Goal: Information Seeking & Learning: Check status

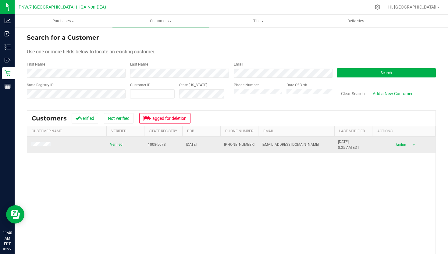
click at [42, 150] on td at bounding box center [66, 144] width 79 height 16
click at [42, 148] on td at bounding box center [66, 144] width 79 height 16
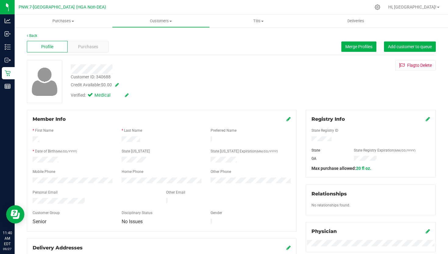
click at [77, 38] on div "Back" at bounding box center [231, 35] width 409 height 5
click at [83, 43] on div "Purchases" at bounding box center [88, 47] width 41 height 12
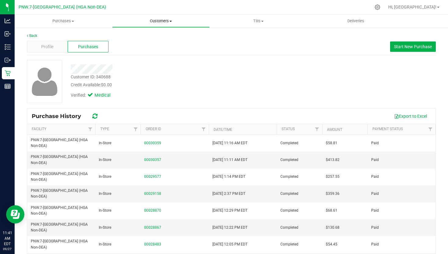
click at [170, 23] on span "Customers" at bounding box center [160, 20] width 97 height 5
click at [163, 33] on li "All customers" at bounding box center [160, 36] width 97 height 7
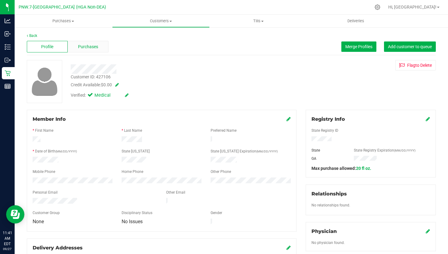
click at [95, 51] on div "Purchases" at bounding box center [88, 47] width 41 height 12
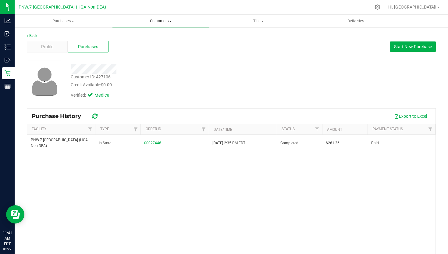
click at [160, 20] on span "Customers" at bounding box center [160, 20] width 97 height 5
click at [161, 38] on li "All customers" at bounding box center [160, 36] width 97 height 7
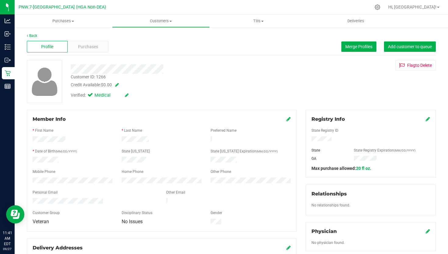
click at [88, 54] on div "Profile Purchases Merge Profiles Add customer to queue" at bounding box center [231, 46] width 409 height 17
click at [91, 36] on div "Back" at bounding box center [231, 35] width 409 height 5
click at [92, 42] on div "Purchases" at bounding box center [88, 47] width 41 height 12
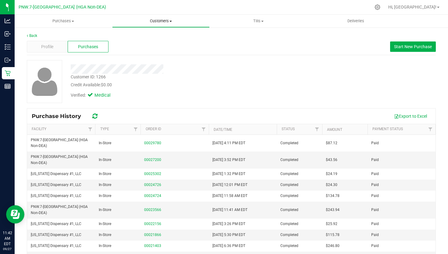
click at [158, 25] on uib-tab-heading "Customers All customers Add a new customer All physicians" at bounding box center [160, 21] width 97 height 12
click at [155, 35] on span "All customers" at bounding box center [134, 36] width 44 height 5
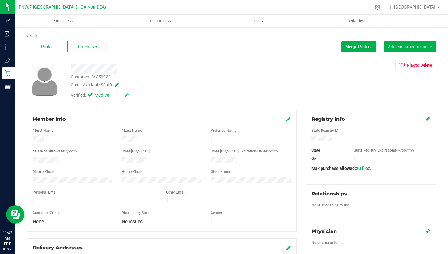
click at [92, 47] on span "Purchases" at bounding box center [88, 47] width 20 height 6
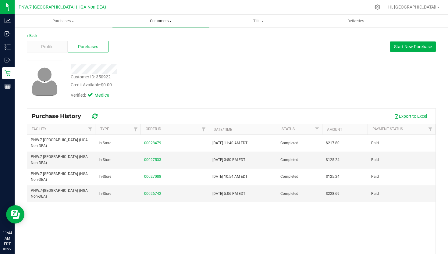
click at [155, 23] on span "Customers" at bounding box center [160, 20] width 97 height 5
click at [147, 38] on span "All customers" at bounding box center [134, 36] width 44 height 5
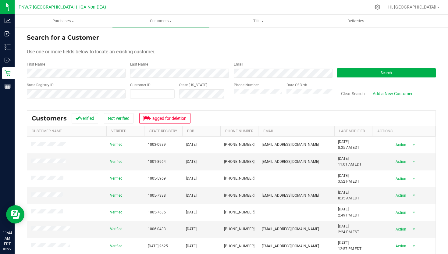
click at [106, 56] on form "Search for a Customer Use one or more fields below to locate an existing custom…" at bounding box center [231, 68] width 409 height 71
click at [106, 67] on div "First Name" at bounding box center [76, 69] width 99 height 16
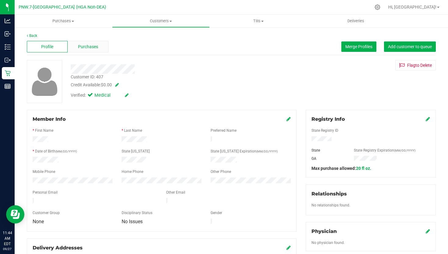
click at [103, 46] on div "Purchases" at bounding box center [88, 47] width 41 height 12
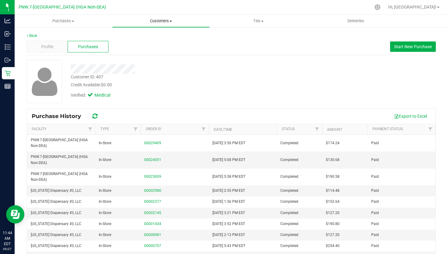
click at [153, 22] on span "Customers" at bounding box center [160, 20] width 97 height 5
click at [150, 34] on span "All customers" at bounding box center [134, 36] width 44 height 5
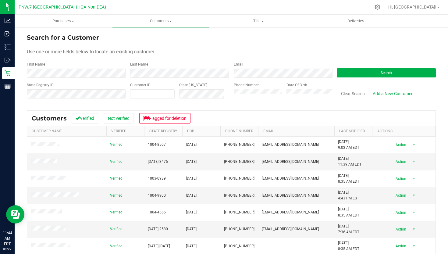
click at [200, 68] on div "Last Name" at bounding box center [176, 69] width 103 height 16
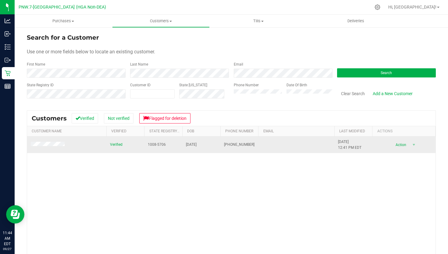
click at [51, 149] on td at bounding box center [66, 144] width 79 height 16
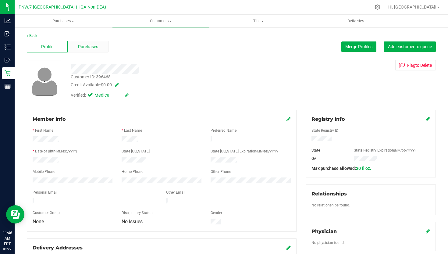
click at [103, 45] on div "Purchases" at bounding box center [88, 47] width 41 height 12
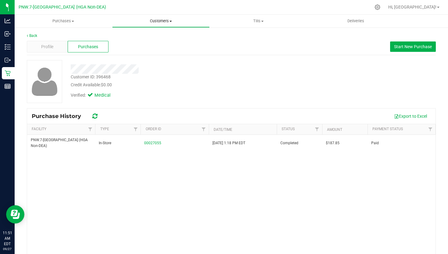
click at [149, 21] on span "Customers" at bounding box center [160, 20] width 97 height 5
click at [147, 36] on span "All customers" at bounding box center [134, 36] width 44 height 5
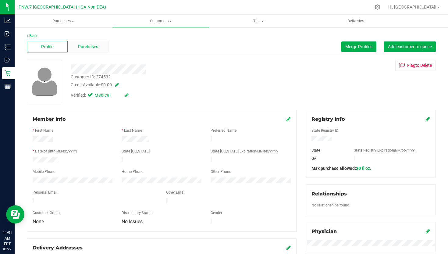
click at [88, 43] on div "Purchases" at bounding box center [88, 47] width 41 height 12
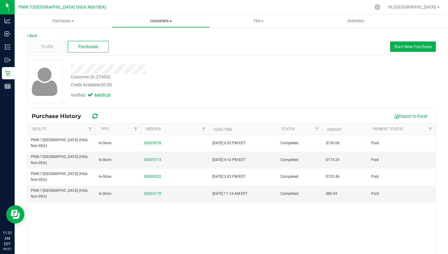
click at [151, 23] on span "Customers" at bounding box center [160, 20] width 97 height 5
click at [147, 36] on span "All customers" at bounding box center [134, 36] width 44 height 5
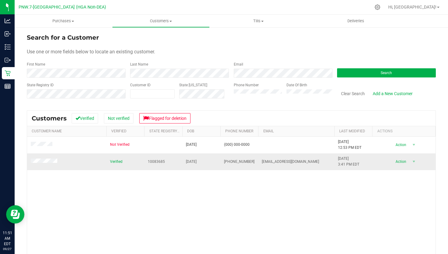
click at [48, 166] on td at bounding box center [66, 161] width 79 height 16
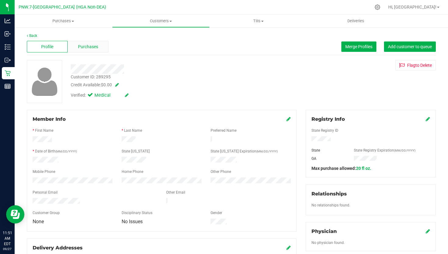
click at [83, 42] on div "Purchases" at bounding box center [88, 47] width 41 height 12
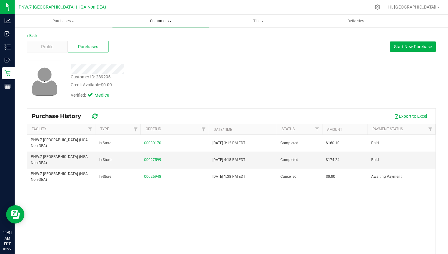
click at [162, 19] on span "Customers" at bounding box center [160, 20] width 97 height 5
click at [155, 38] on span "All customers" at bounding box center [134, 36] width 44 height 5
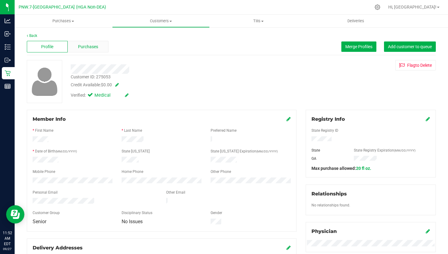
click at [97, 47] on span "Purchases" at bounding box center [88, 47] width 20 height 6
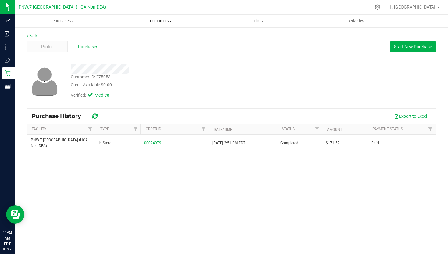
click at [170, 21] on span at bounding box center [170, 21] width 2 height 1
click at [142, 36] on span "All customers" at bounding box center [134, 36] width 44 height 5
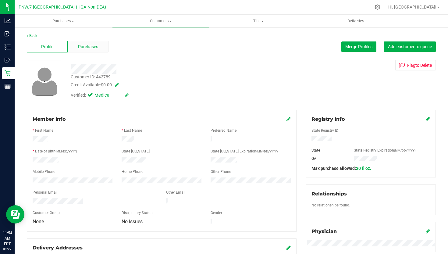
click at [99, 46] on div "Purchases" at bounding box center [88, 47] width 41 height 12
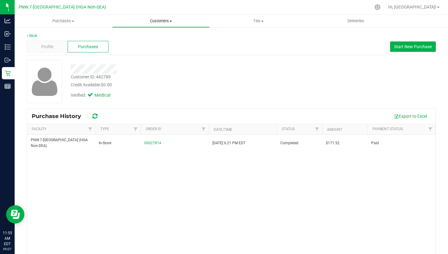
click at [158, 19] on span "Customers" at bounding box center [160, 20] width 97 height 5
click at [160, 41] on span "Add a new customer" at bounding box center [140, 43] width 57 height 5
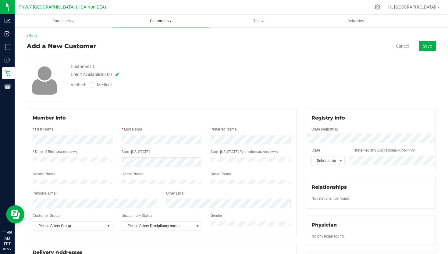
click at [174, 21] on span "Customers" at bounding box center [160, 20] width 97 height 5
click at [158, 35] on li "All customers" at bounding box center [160, 36] width 97 height 7
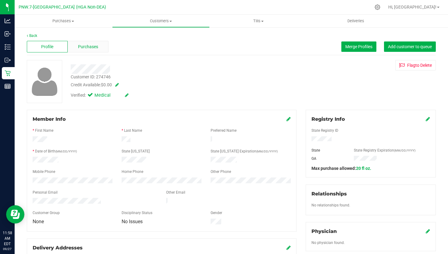
click at [96, 46] on span "Purchases" at bounding box center [88, 47] width 20 height 6
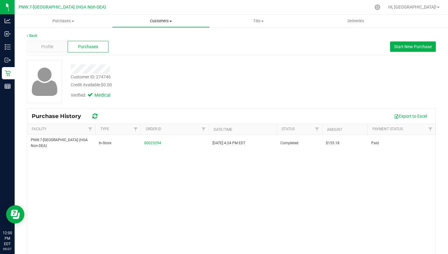
click at [162, 19] on span "Customers" at bounding box center [160, 20] width 97 height 5
click at [157, 36] on li "All customers" at bounding box center [160, 36] width 97 height 7
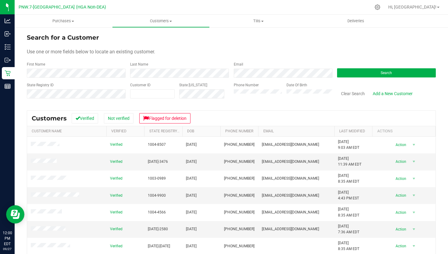
click at [191, 64] on div "Last Name" at bounding box center [176, 69] width 103 height 16
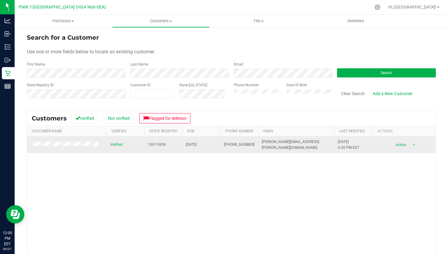
click at [76, 140] on td at bounding box center [66, 144] width 79 height 16
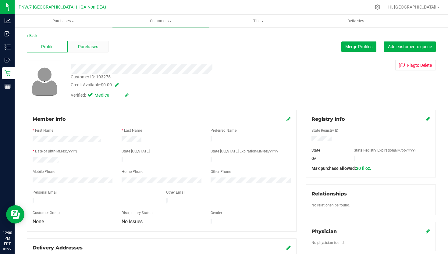
click at [86, 51] on div "Purchases" at bounding box center [88, 47] width 41 height 12
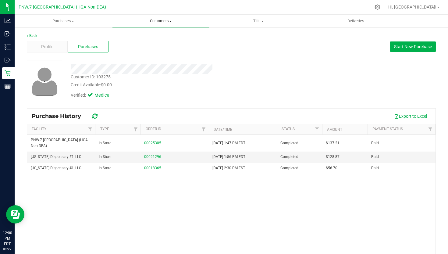
click at [163, 25] on uib-tab-heading "Customers All customers Add a new customer All physicians" at bounding box center [160, 21] width 97 height 12
click at [152, 35] on span "All customers" at bounding box center [134, 36] width 44 height 5
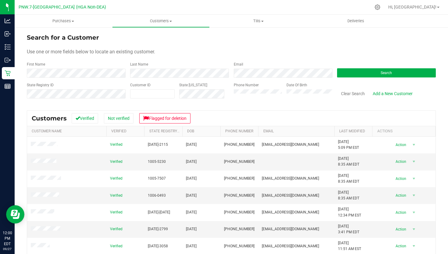
click at [72, 78] on form "Search for a Customer Use one or more fields below to locate an existing custom…" at bounding box center [231, 68] width 409 height 71
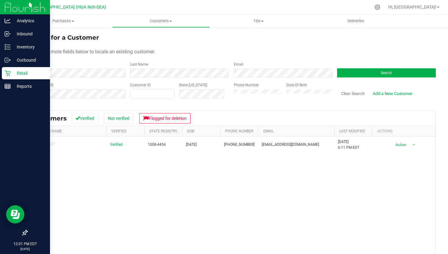
click at [49, 146] on div at bounding box center [25, 159] width 50 height 133
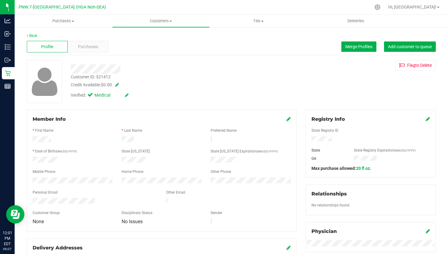
click at [94, 54] on div "Profile Purchases Merge Profiles Add customer to queue" at bounding box center [231, 46] width 409 height 17
click at [93, 45] on span "Purchases" at bounding box center [88, 47] width 20 height 6
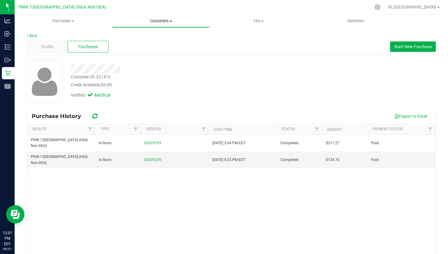
click at [161, 23] on span "Customers" at bounding box center [160, 20] width 97 height 5
click at [156, 36] on li "All customers" at bounding box center [160, 36] width 97 height 7
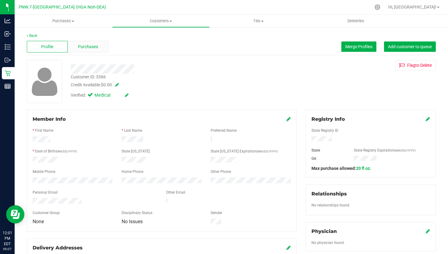
click at [102, 50] on div "Purchases" at bounding box center [88, 47] width 41 height 12
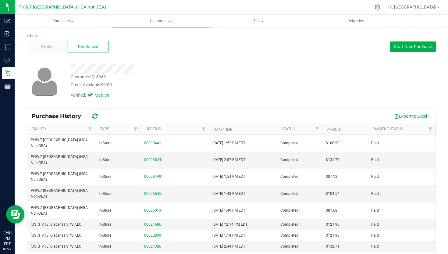
click at [166, 27] on link "Customers All customers Add a new customer All physicians" at bounding box center [160, 21] width 97 height 13
click at [160, 37] on li "All customers" at bounding box center [160, 36] width 97 height 7
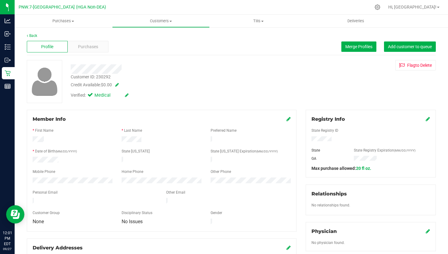
click at [83, 56] on div "Back Profile Purchases Merge Profiles Add customer to queue Customer ID: 230292…" at bounding box center [231, 238] width 409 height 410
click at [92, 39] on div "Profile Purchases Merge Profiles Add customer to queue" at bounding box center [231, 46] width 409 height 17
click at [92, 44] on span "Purchases" at bounding box center [88, 47] width 20 height 6
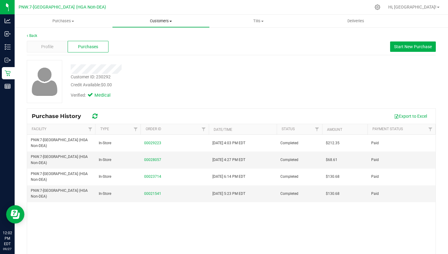
click at [169, 20] on span "Customers" at bounding box center [160, 20] width 97 height 5
click at [158, 34] on li "All customers" at bounding box center [160, 36] width 97 height 7
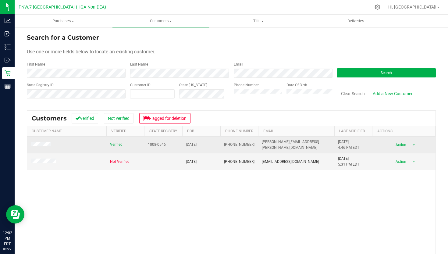
click at [47, 148] on td at bounding box center [66, 144] width 79 height 17
click at [46, 148] on td at bounding box center [66, 144] width 79 height 17
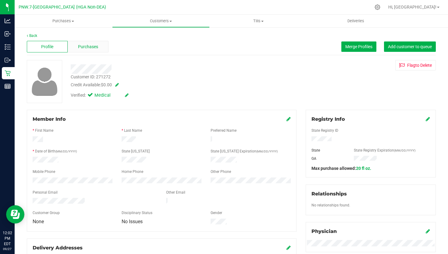
click at [93, 49] on span "Purchases" at bounding box center [88, 47] width 20 height 6
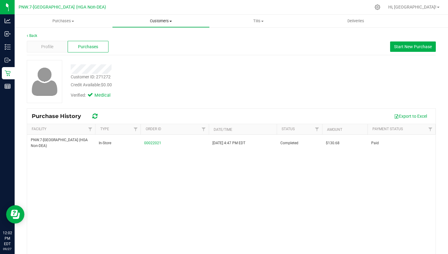
click at [166, 20] on span "Customers" at bounding box center [160, 20] width 97 height 5
click at [162, 42] on span "Add a new customer" at bounding box center [140, 43] width 57 height 5
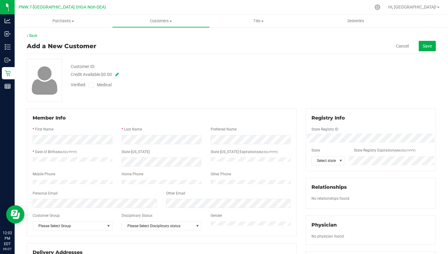
click at [168, 13] on div at bounding box center [239, 7] width 261 height 12
click at [165, 20] on span "Customers" at bounding box center [160, 20] width 97 height 5
click at [159, 37] on li "All customers" at bounding box center [160, 36] width 97 height 7
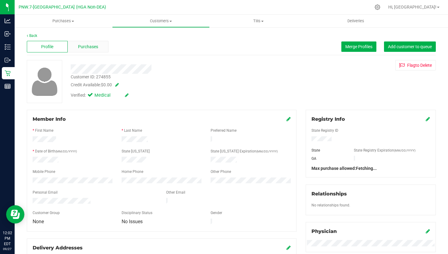
click at [95, 50] on span "Purchases" at bounding box center [88, 47] width 20 height 6
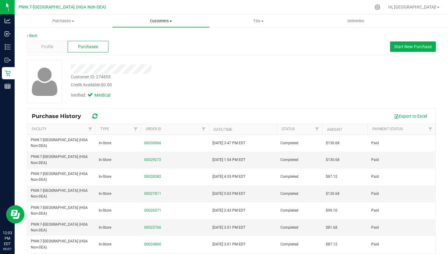
click at [172, 21] on span at bounding box center [170, 21] width 2 height 1
click at [147, 30] on ul "All customers Add a new customer All physicians" at bounding box center [160, 44] width 97 height 33
click at [154, 19] on span "Customers" at bounding box center [160, 20] width 97 height 5
click at [150, 35] on span "All customers" at bounding box center [134, 36] width 44 height 5
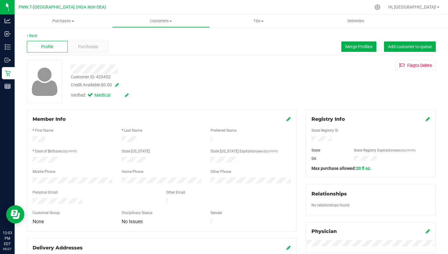
click at [97, 53] on div "Profile Purchases Merge Profiles Add customer to queue" at bounding box center [231, 46] width 409 height 17
click at [97, 45] on span "Purchases" at bounding box center [88, 47] width 20 height 6
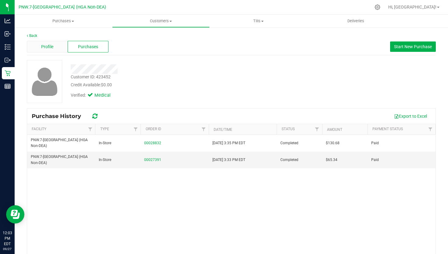
click at [61, 47] on div "Profile" at bounding box center [47, 47] width 41 height 12
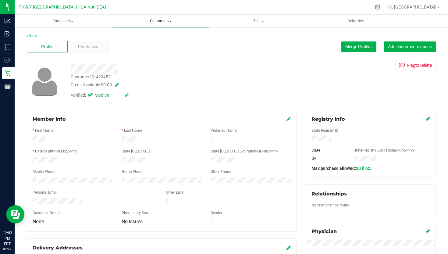
click at [136, 16] on uib-tab-heading "Customers All customers Add a new customer All physicians" at bounding box center [160, 21] width 97 height 12
click at [142, 38] on span "All customers" at bounding box center [134, 36] width 44 height 5
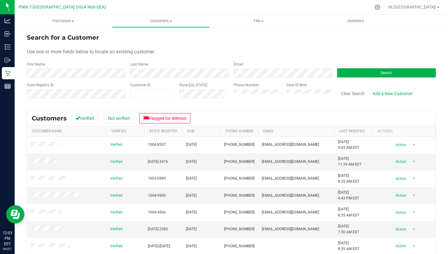
click at [276, 5] on div at bounding box center [239, 7] width 261 height 12
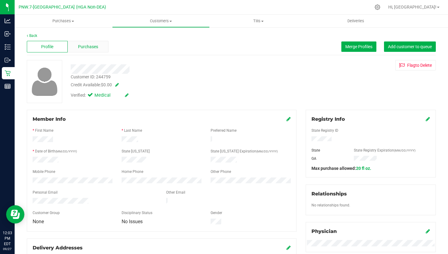
click at [95, 48] on span "Purchases" at bounding box center [88, 47] width 20 height 6
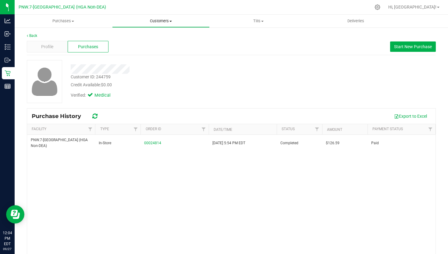
click at [163, 22] on span "Customers" at bounding box center [160, 20] width 97 height 5
click at [161, 34] on li "All customers" at bounding box center [160, 36] width 97 height 7
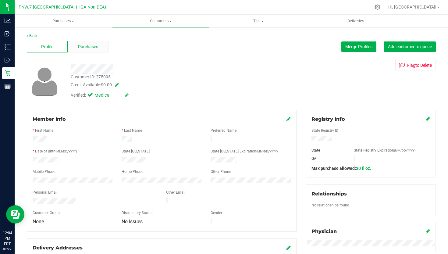
click at [102, 45] on div "Purchases" at bounding box center [88, 47] width 41 height 12
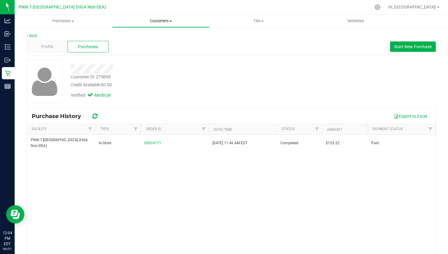
click at [154, 23] on span "Customers" at bounding box center [160, 20] width 97 height 5
click at [156, 37] on li "All customers" at bounding box center [160, 36] width 97 height 7
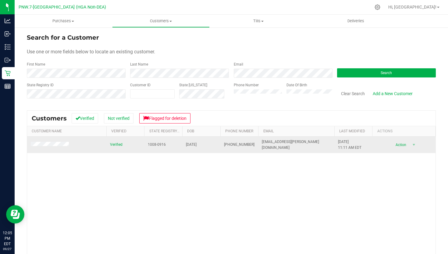
click at [64, 149] on td at bounding box center [66, 144] width 79 height 16
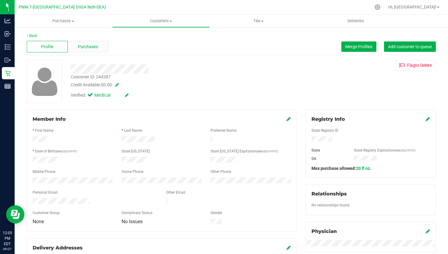
click at [95, 46] on span "Purchases" at bounding box center [88, 47] width 20 height 6
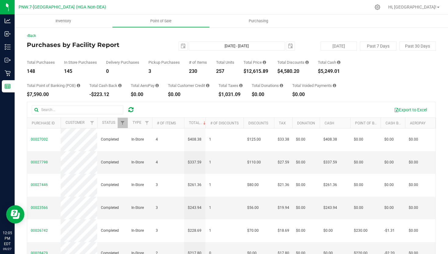
scroll to position [0, 39]
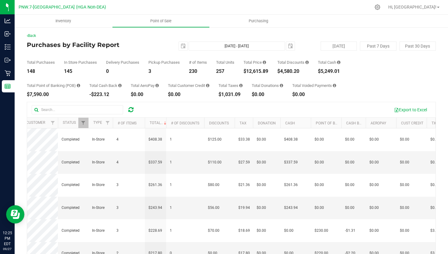
click at [353, 88] on div "Total Point of Banking (POB) $7,590.00 Total Cash Back -$223.12 Total AeroPay $…" at bounding box center [231, 85] width 409 height 23
click at [70, 123] on link "Status" at bounding box center [69, 122] width 13 height 4
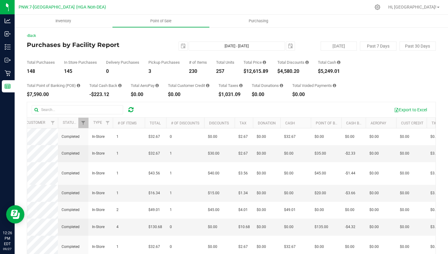
click at [98, 118] on th "Type" at bounding box center [100, 123] width 24 height 11
click at [97, 120] on th "Type" at bounding box center [100, 123] width 24 height 11
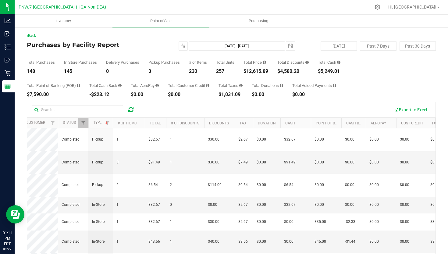
click at [310, 18] on ul "Inventory Point of Sale Purchasing" at bounding box center [239, 21] width 448 height 13
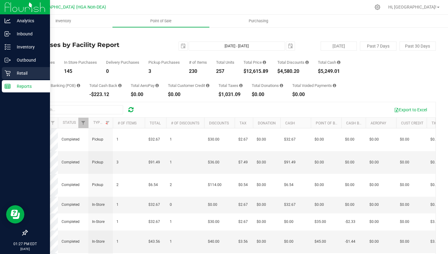
click at [21, 76] on p "Retail" at bounding box center [29, 72] width 37 height 7
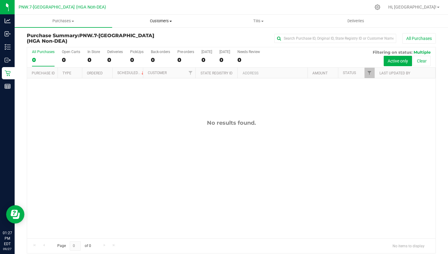
click at [169, 23] on span "Customers" at bounding box center [160, 20] width 97 height 5
click at [157, 33] on li "All customers" at bounding box center [160, 36] width 97 height 7
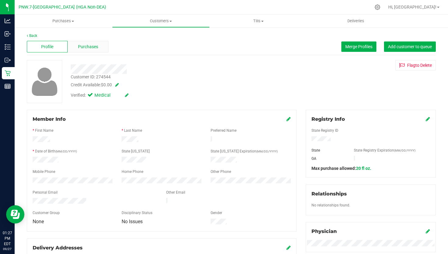
click at [98, 50] on div "Purchases" at bounding box center [88, 47] width 41 height 12
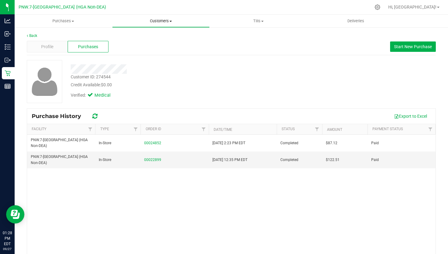
click at [163, 23] on span "Customers" at bounding box center [160, 20] width 97 height 5
click at [157, 36] on li "All customers" at bounding box center [160, 36] width 97 height 7
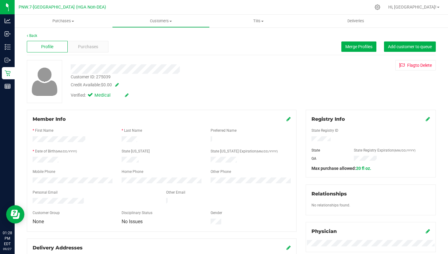
click at [289, 118] on icon at bounding box center [288, 118] width 4 height 5
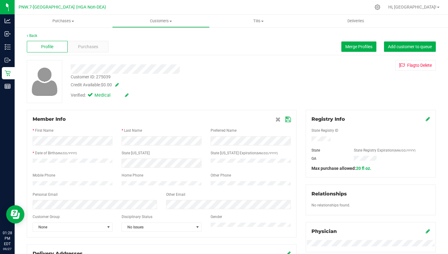
click at [102, 40] on div "Profile Purchases Merge Profiles Add customer to queue" at bounding box center [231, 46] width 409 height 17
click at [100, 44] on div "Purchases" at bounding box center [88, 47] width 41 height 12
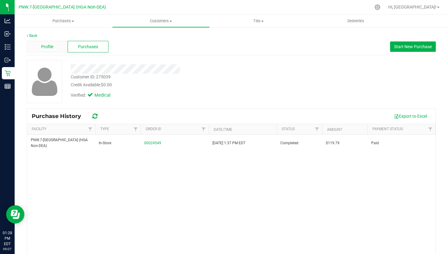
click at [58, 45] on div "Profile" at bounding box center [47, 47] width 41 height 12
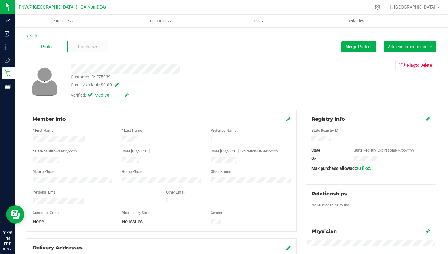
click at [255, 81] on div "Customer ID: 275039 Credit Available: $0.00" at bounding box center [170, 81] width 209 height 14
click at [87, 51] on div "Purchases" at bounding box center [88, 47] width 41 height 12
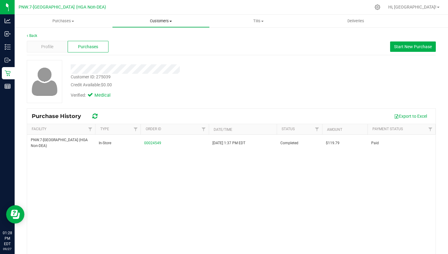
click at [168, 21] on span "Customers" at bounding box center [160, 20] width 97 height 5
click at [169, 34] on li "All customers" at bounding box center [160, 36] width 97 height 7
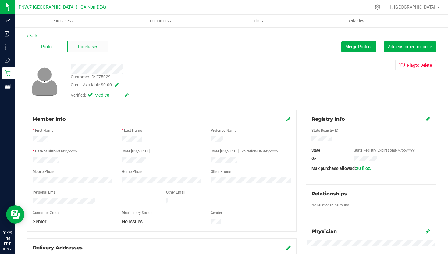
click at [99, 48] on div "Purchases" at bounding box center [88, 47] width 41 height 12
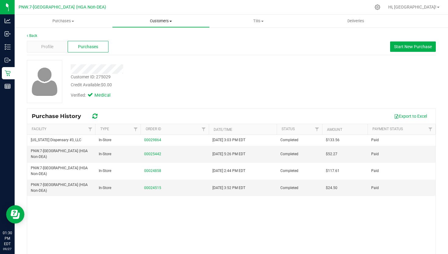
click at [154, 18] on uib-tab-heading "Customers All customers Add a new customer All physicians" at bounding box center [160, 21] width 97 height 12
click at [153, 38] on span "All customers" at bounding box center [134, 36] width 44 height 5
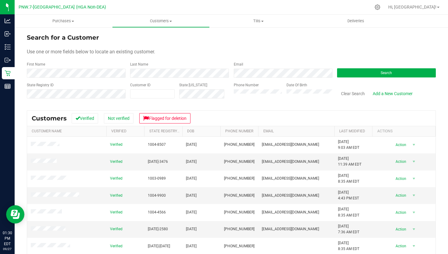
click at [172, 78] on form "Search for a Customer Use one or more fields below to locate an existing custom…" at bounding box center [231, 68] width 409 height 71
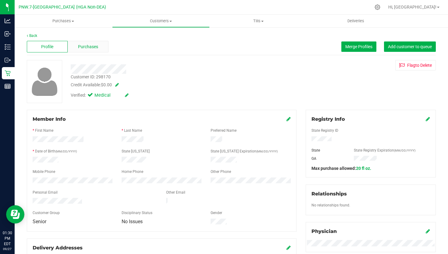
click at [90, 50] on div "Purchases" at bounding box center [88, 47] width 41 height 12
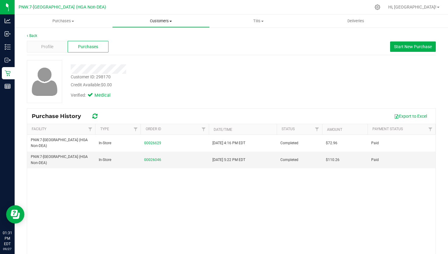
click at [166, 19] on span "Customers" at bounding box center [160, 20] width 97 height 5
click at [159, 35] on li "All customers" at bounding box center [160, 36] width 97 height 7
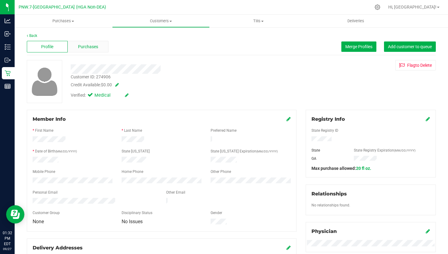
click at [86, 44] on span "Purchases" at bounding box center [88, 47] width 20 height 6
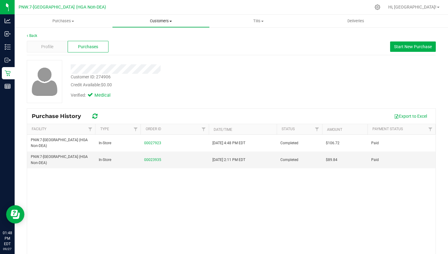
click at [166, 20] on span "Customers" at bounding box center [160, 20] width 97 height 5
click at [155, 36] on span "All customers" at bounding box center [134, 36] width 44 height 5
click at [156, 22] on span "Customers" at bounding box center [160, 20] width 97 height 5
click at [146, 36] on span "All customers" at bounding box center [134, 36] width 44 height 5
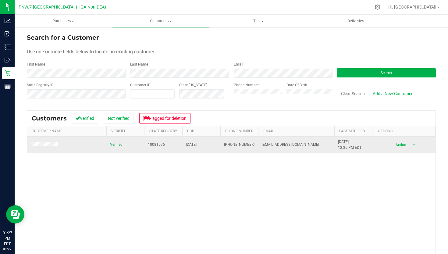
click at [43, 147] on span at bounding box center [45, 145] width 29 height 6
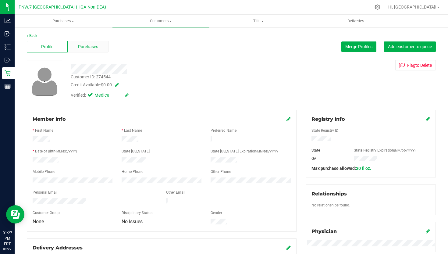
click at [89, 51] on div "Purchases" at bounding box center [88, 47] width 41 height 12
